Goal: Navigation & Orientation: Find specific page/section

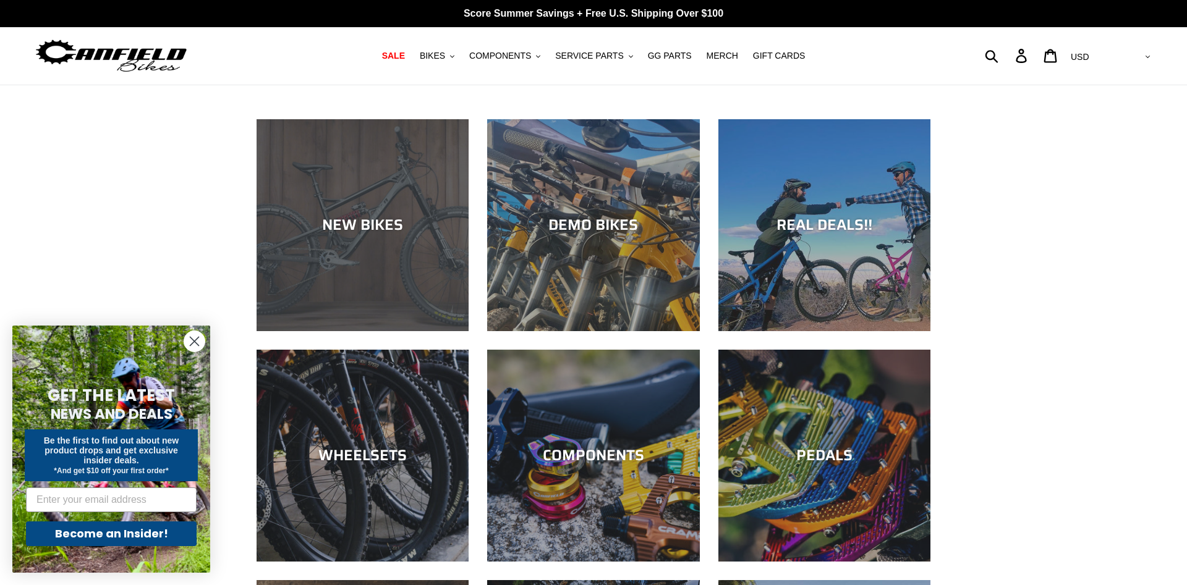
click at [394, 225] on div "NEW BIKES" at bounding box center [363, 225] width 212 height 18
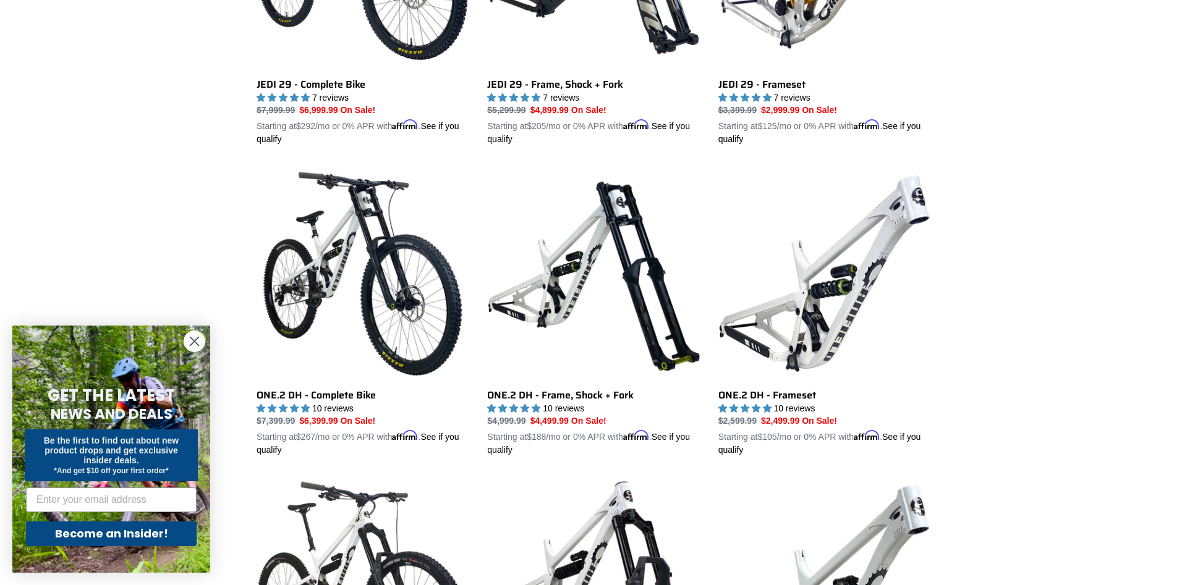
scroll to position [126, 0]
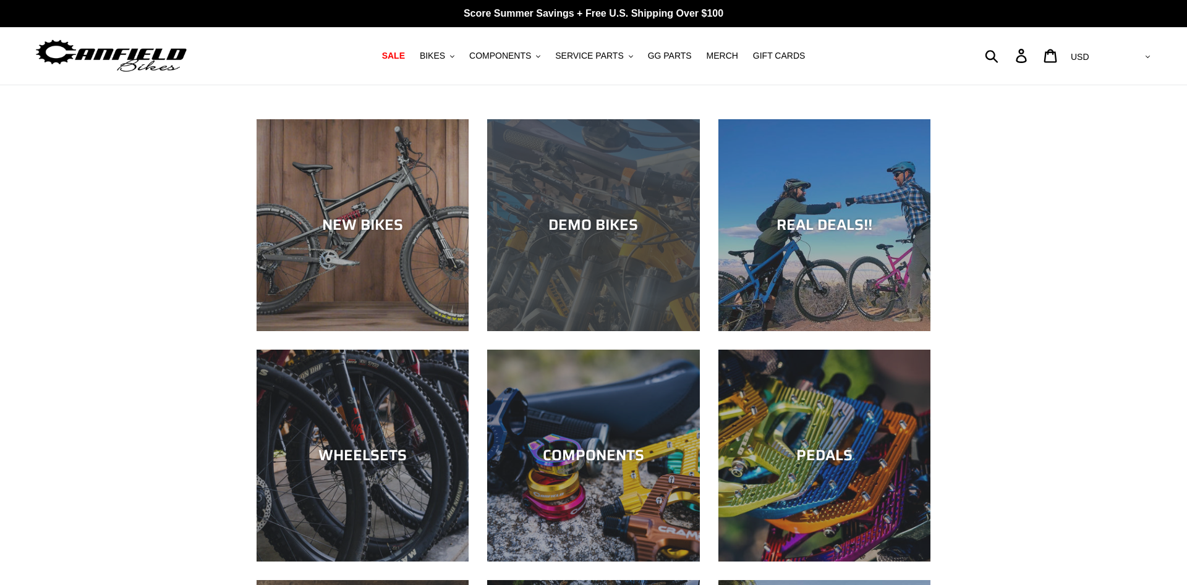
click at [570, 331] on div "DEMO BIKES" at bounding box center [593, 331] width 212 height 0
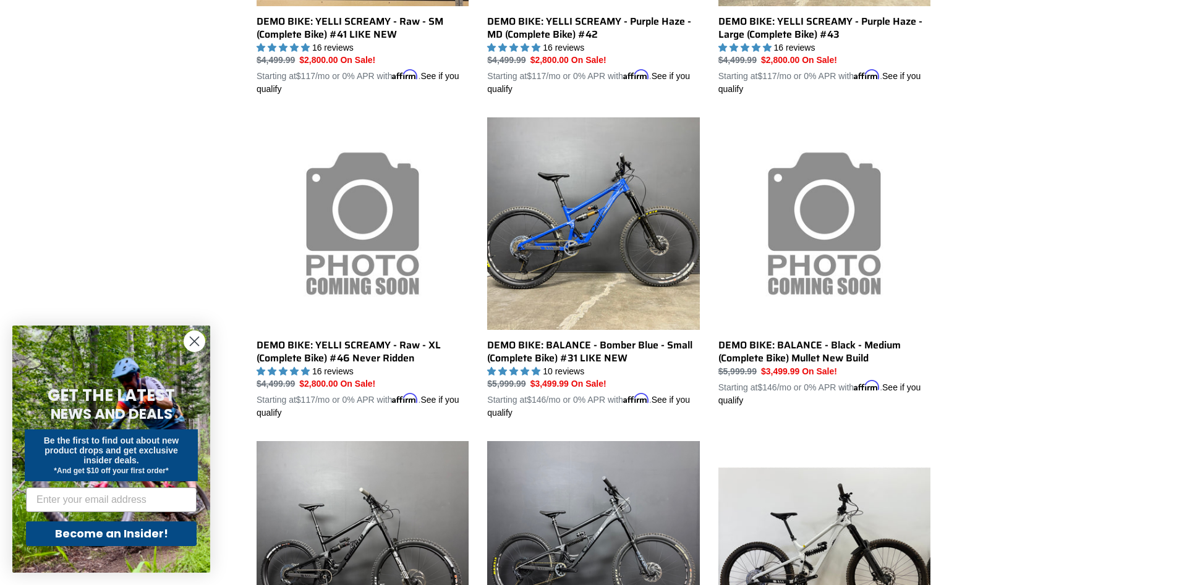
scroll to position [504, 0]
